Goal: Navigation & Orientation: Find specific page/section

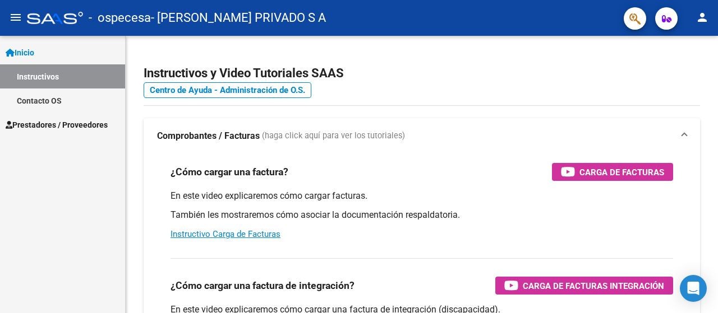
click at [698, 20] on mat-icon "person" at bounding box center [701, 17] width 13 height 13
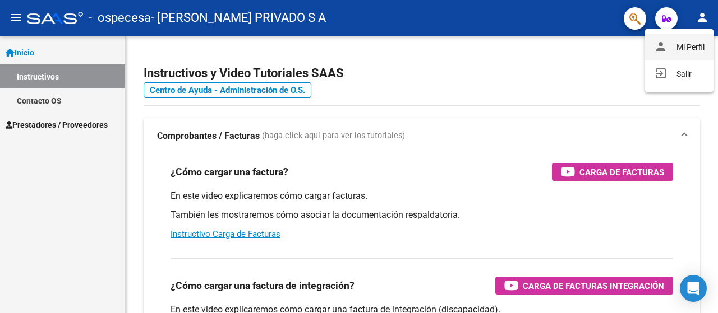
click at [686, 46] on button "person Mi Perfil" at bounding box center [679, 47] width 68 height 27
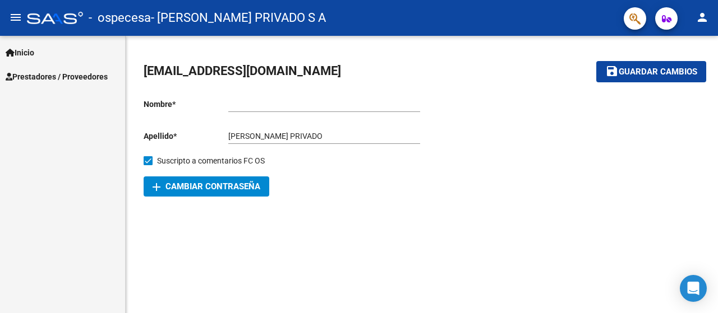
click at [87, 77] on span "Prestadores / Proveedores" at bounding box center [57, 77] width 102 height 12
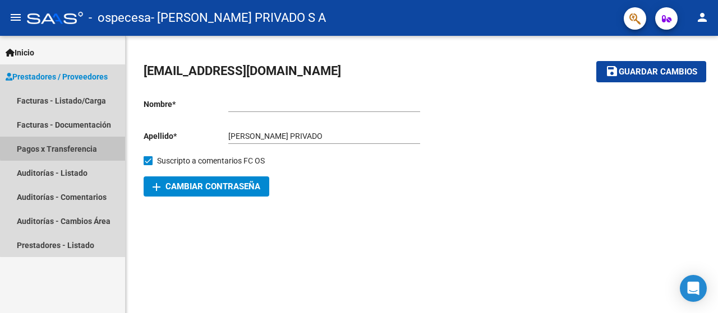
click at [87, 146] on link "Pagos x Transferencia" at bounding box center [62, 149] width 125 height 24
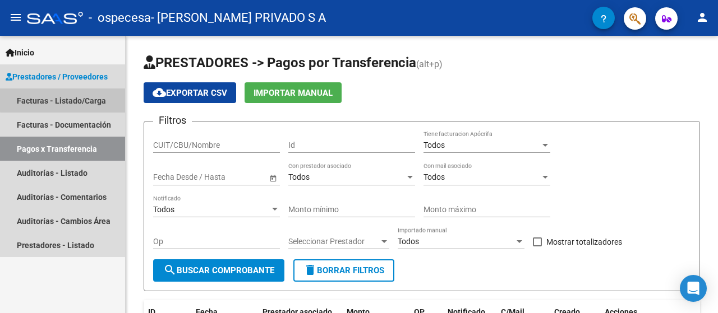
click at [81, 99] on link "Facturas - Listado/Carga" at bounding box center [62, 101] width 125 height 24
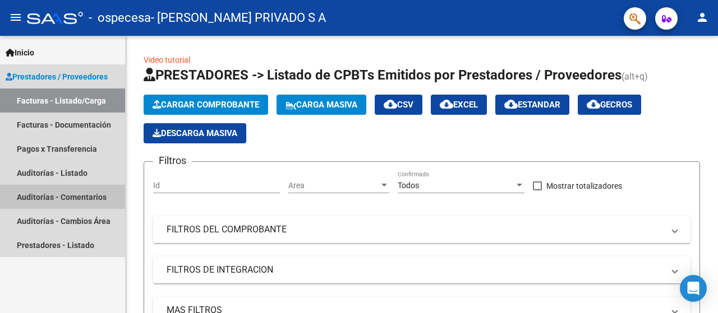
click at [74, 189] on link "Auditorías - Comentarios" at bounding box center [62, 197] width 125 height 24
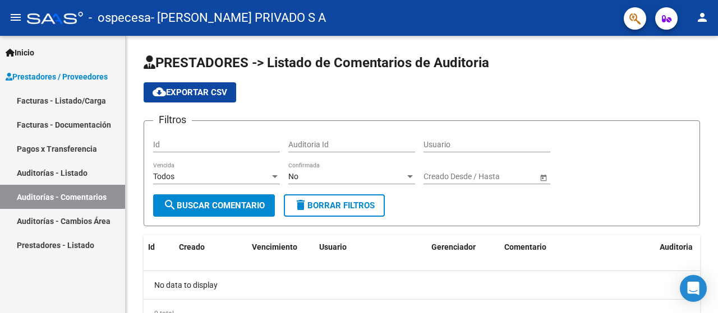
click at [75, 173] on link "Auditorías - Listado" at bounding box center [62, 173] width 125 height 24
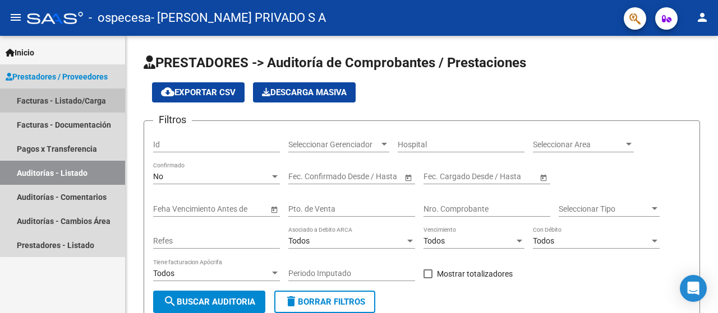
click at [63, 99] on link "Facturas - Listado/Carga" at bounding box center [62, 101] width 125 height 24
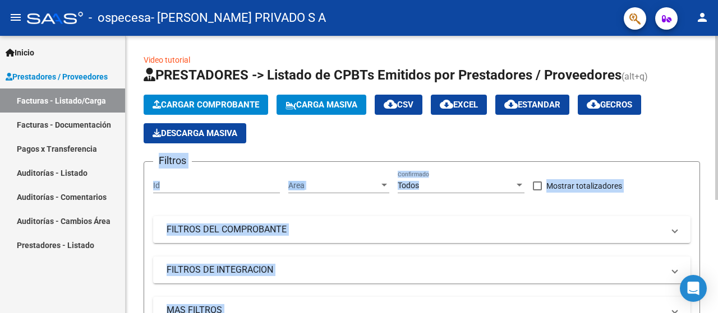
drag, startPoint x: 713, startPoint y: 129, endPoint x: 715, endPoint y: 207, distance: 78.0
click at [715, 207] on div "Video tutorial PRESTADORES -> Listado de CPBTs Emitidos por Prestadores / Prove…" at bounding box center [423, 271] width 595 height 470
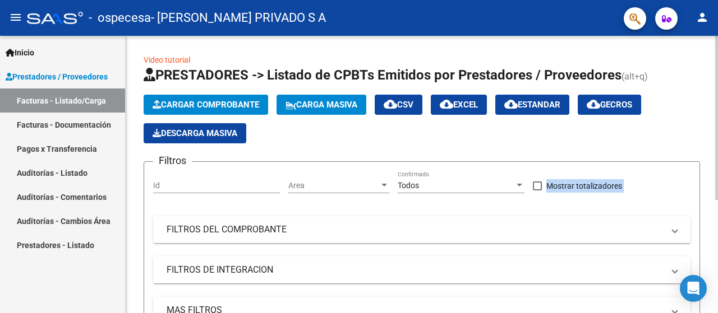
click at [716, 105] on div at bounding box center [716, 118] width 3 height 164
click at [192, 49] on div "Video tutorial PRESTADORES -> Listado de CPBTs Emitidos por Prestadores / Prove…" at bounding box center [422, 271] width 592 height 470
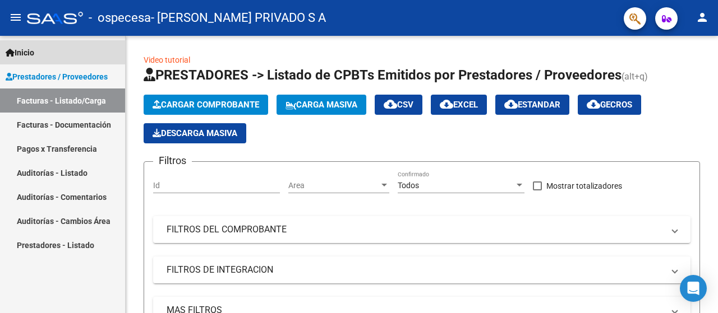
click at [34, 50] on span "Inicio" at bounding box center [20, 53] width 29 height 12
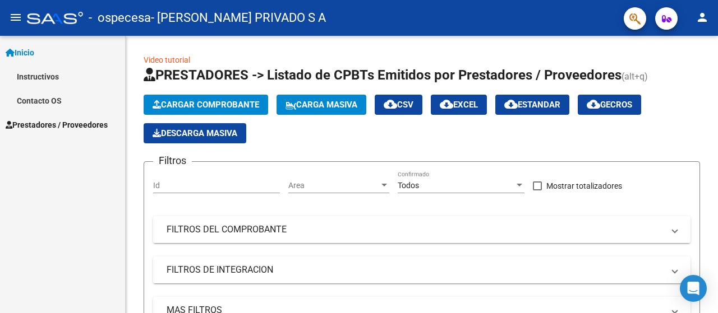
click at [39, 75] on link "Instructivos" at bounding box center [62, 76] width 125 height 24
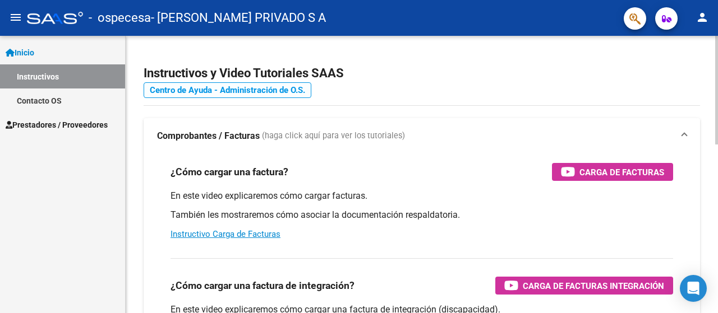
click at [284, 89] on link "Centro de Ayuda - Administración de O.S." at bounding box center [228, 90] width 168 height 16
